Goal: Task Accomplishment & Management: Manage account settings

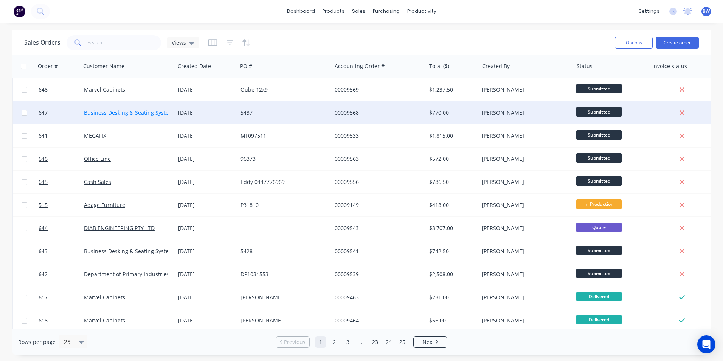
scroll to position [113, 0]
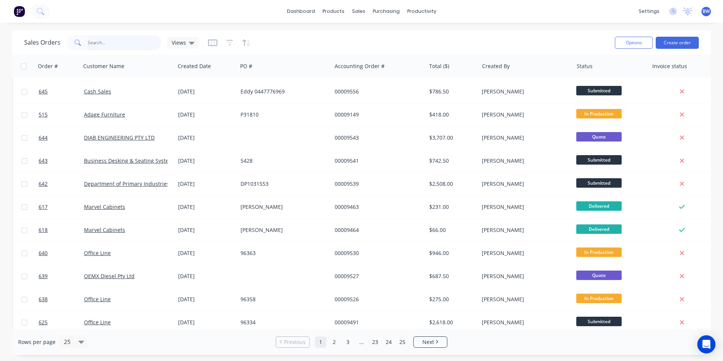
click at [128, 40] on input "text" at bounding box center [125, 42] width 74 height 15
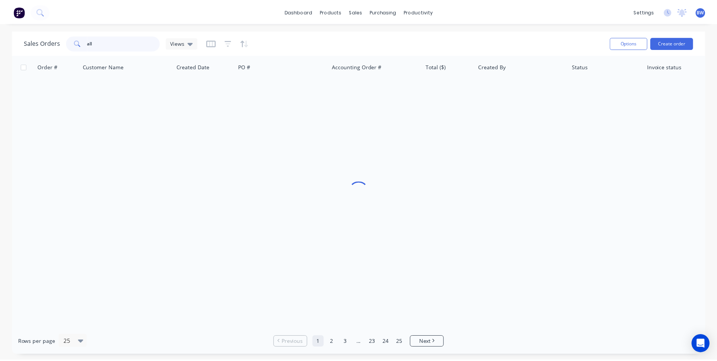
scroll to position [0, 0]
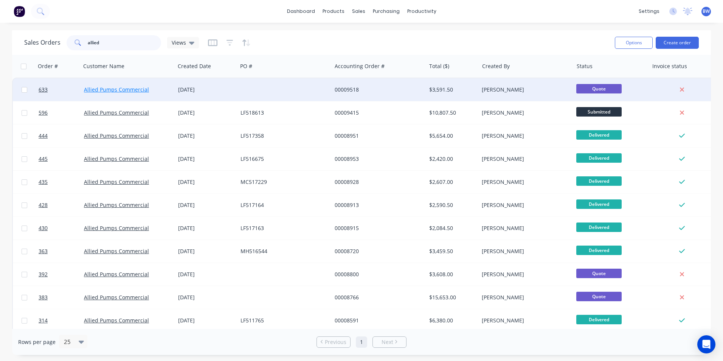
type input "allied"
click at [111, 90] on link "Allied Pumps Commercial" at bounding box center [116, 89] width 65 height 7
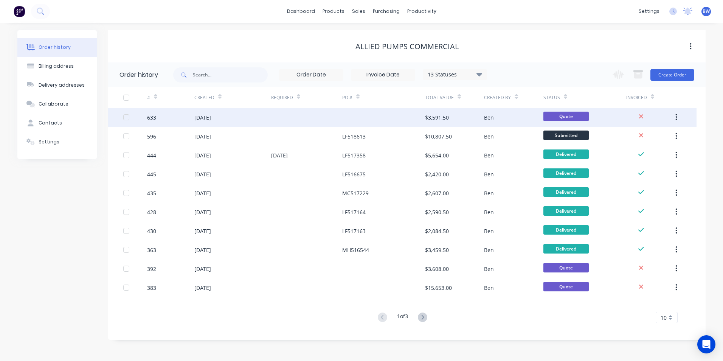
click at [179, 115] on div "633" at bounding box center [170, 117] width 47 height 19
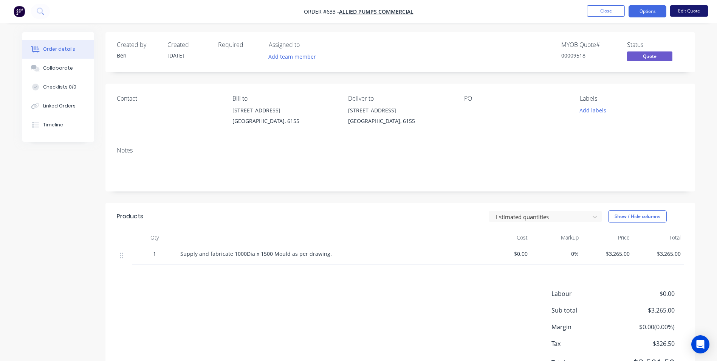
click at [690, 8] on button "Edit Quote" at bounding box center [690, 10] width 38 height 11
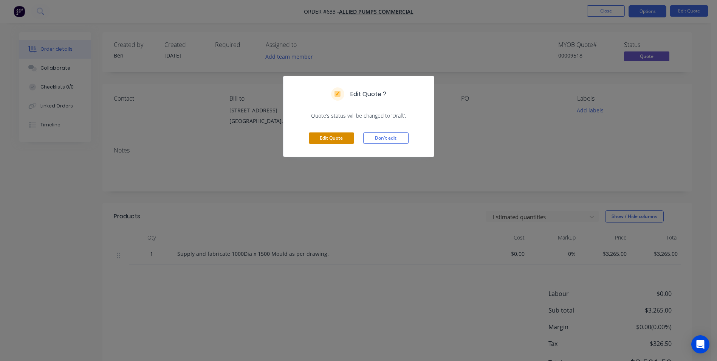
click at [337, 140] on button "Edit Quote" at bounding box center [331, 137] width 45 height 11
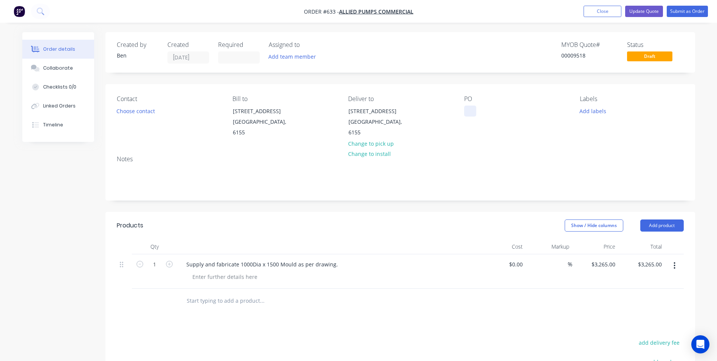
click at [466, 109] on div at bounding box center [470, 111] width 12 height 11
click at [447, 215] on header "Products Show / Hide columns Add product" at bounding box center [401, 225] width 590 height 27
click at [680, 11] on button "Submit as Order" at bounding box center [687, 11] width 41 height 11
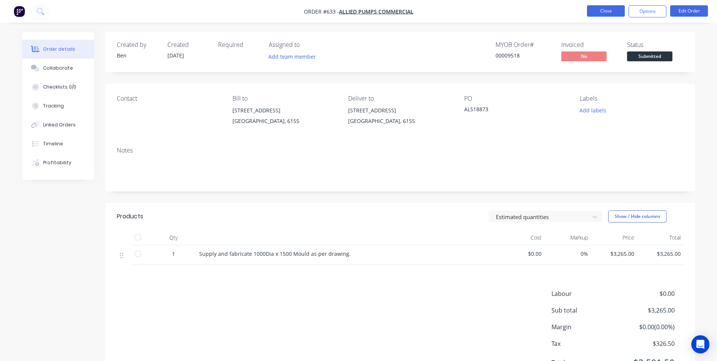
click at [591, 10] on button "Close" at bounding box center [606, 10] width 38 height 11
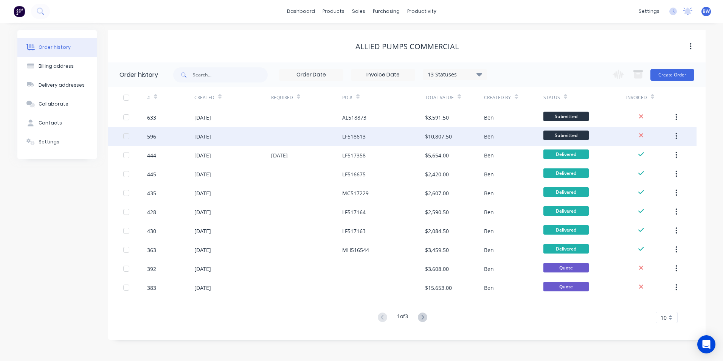
click at [344, 138] on div "LF518613" at bounding box center [353, 136] width 23 height 8
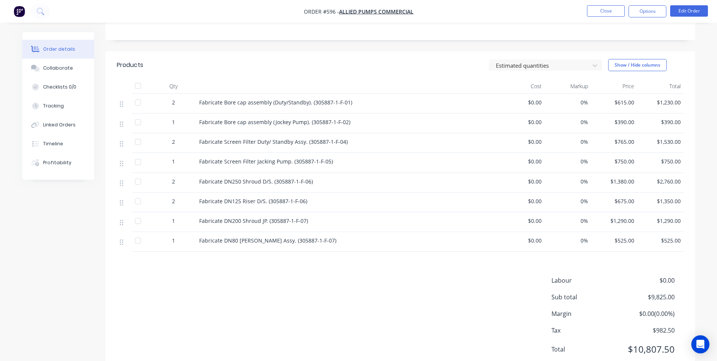
scroll to position [177, 0]
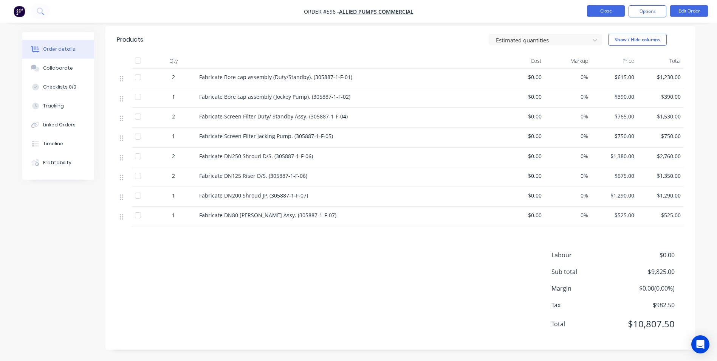
click at [610, 9] on button "Close" at bounding box center [606, 10] width 38 height 11
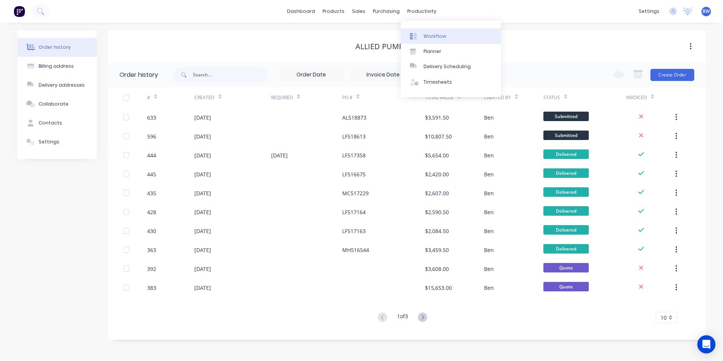
click at [422, 37] on link "Workflow" at bounding box center [451, 35] width 100 height 15
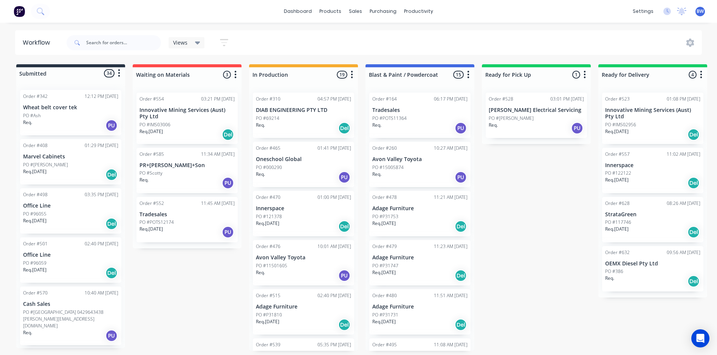
click at [625, 265] on p "OEMX Diesel Pty Ltd" at bounding box center [652, 264] width 95 height 6
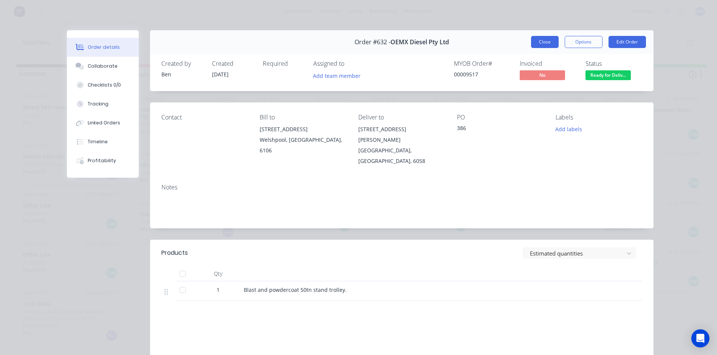
click at [550, 42] on button "Close" at bounding box center [545, 42] width 28 height 12
